Goal: Task Accomplishment & Management: Use online tool/utility

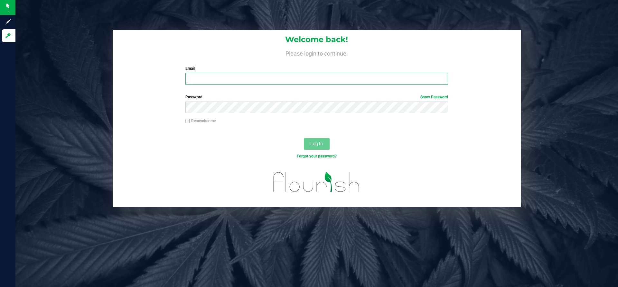
click at [317, 78] on input "Email" at bounding box center [316, 79] width 262 height 12
type input "[PERSON_NAME][EMAIL_ADDRESS][DOMAIN_NAME]"
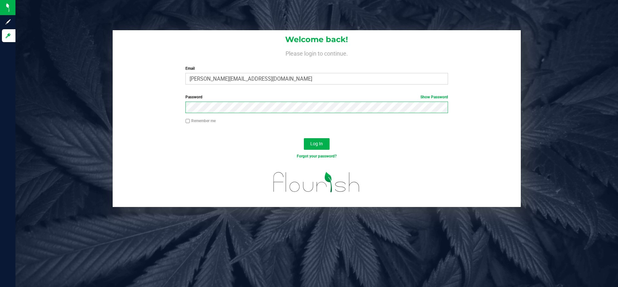
click at [304, 138] on button "Log In" at bounding box center [317, 144] width 26 height 12
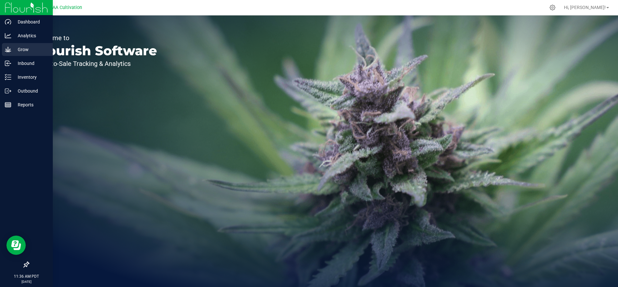
click at [18, 47] on p "Grow" at bounding box center [30, 50] width 39 height 8
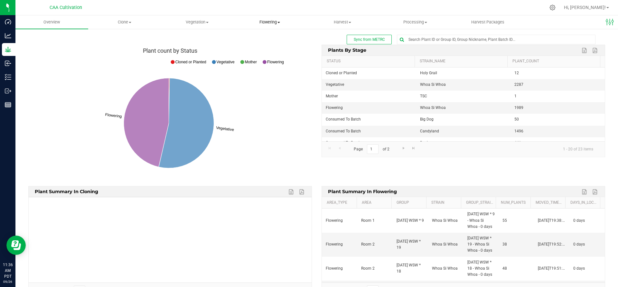
click at [276, 22] on span "Flowering" at bounding box center [270, 22] width 72 height 6
click at [265, 53] on span "Flowering plants" at bounding box center [259, 53] width 52 height 5
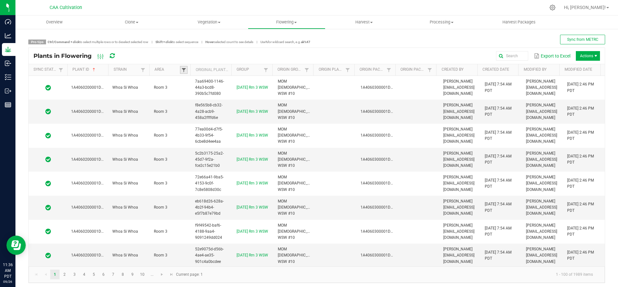
click at [181, 69] on span at bounding box center [183, 70] width 5 height 5
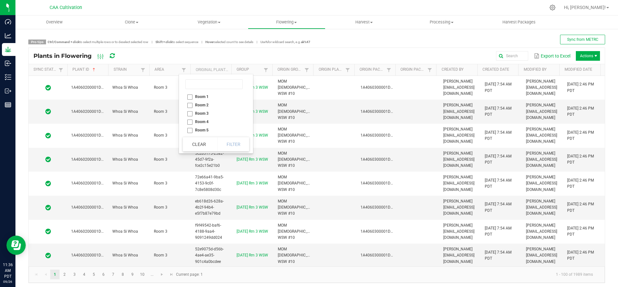
click at [189, 97] on li "Room 1" at bounding box center [214, 97] width 62 height 8
checkbox 1 "true"
click at [234, 148] on button "Filter" at bounding box center [233, 144] width 32 height 14
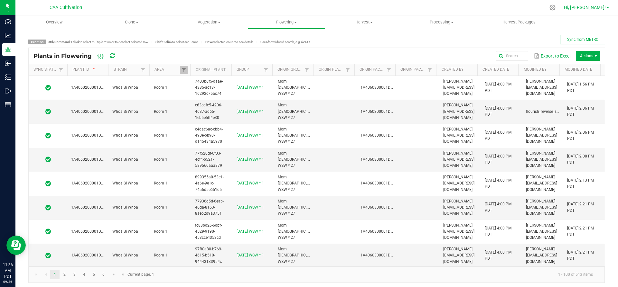
click at [608, 5] on link "Hi, [PERSON_NAME]!" at bounding box center [586, 7] width 50 height 7
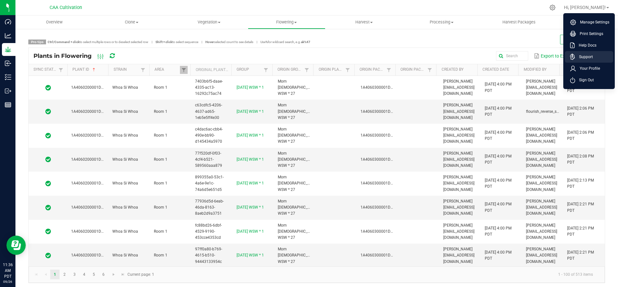
click at [591, 55] on span "Support" at bounding box center [584, 57] width 18 height 6
